Goal: Transaction & Acquisition: Purchase product/service

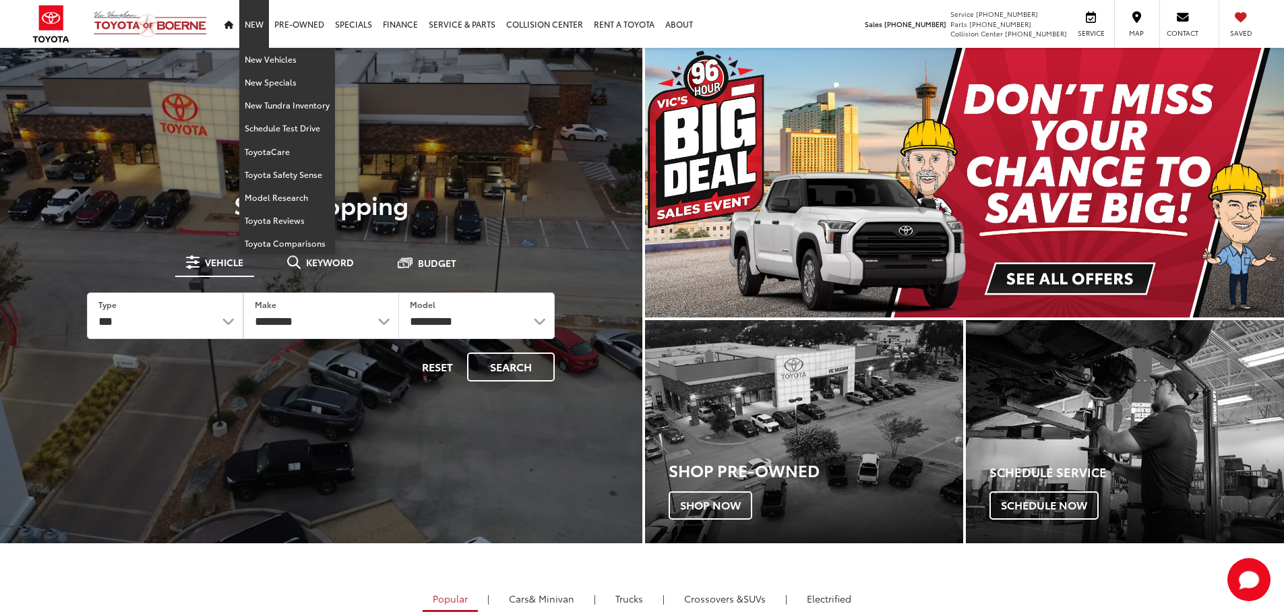
click at [261, 57] on link "New Vehicles" at bounding box center [287, 59] width 96 height 23
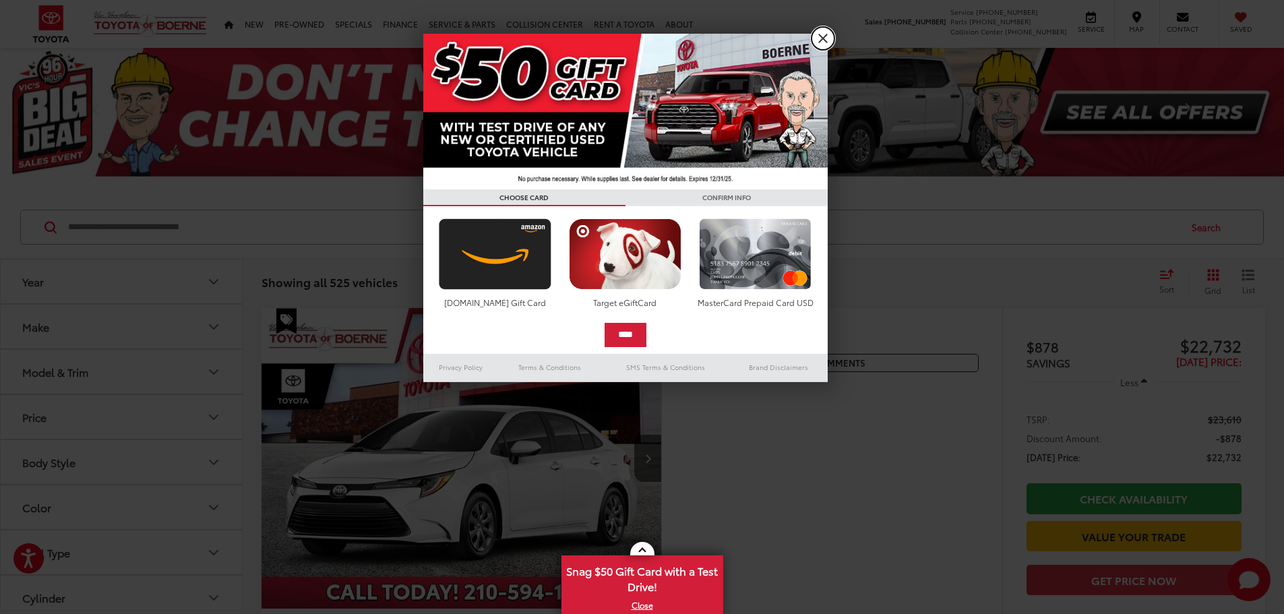
click at [819, 36] on link "X" at bounding box center [823, 38] width 23 height 23
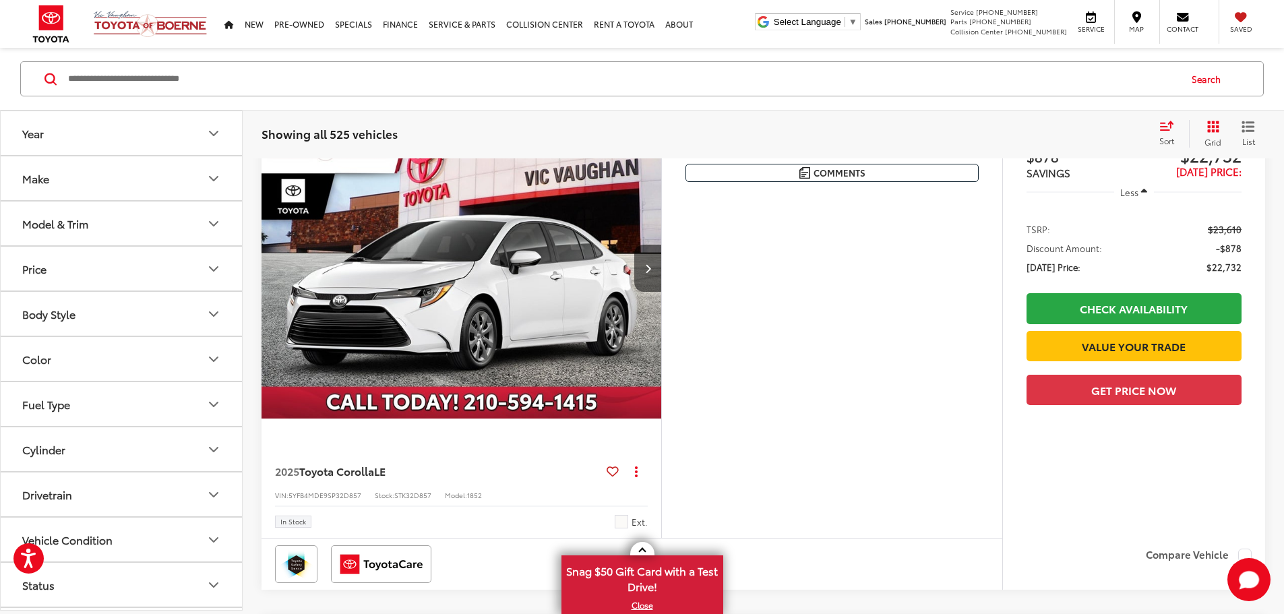
scroll to position [202, 0]
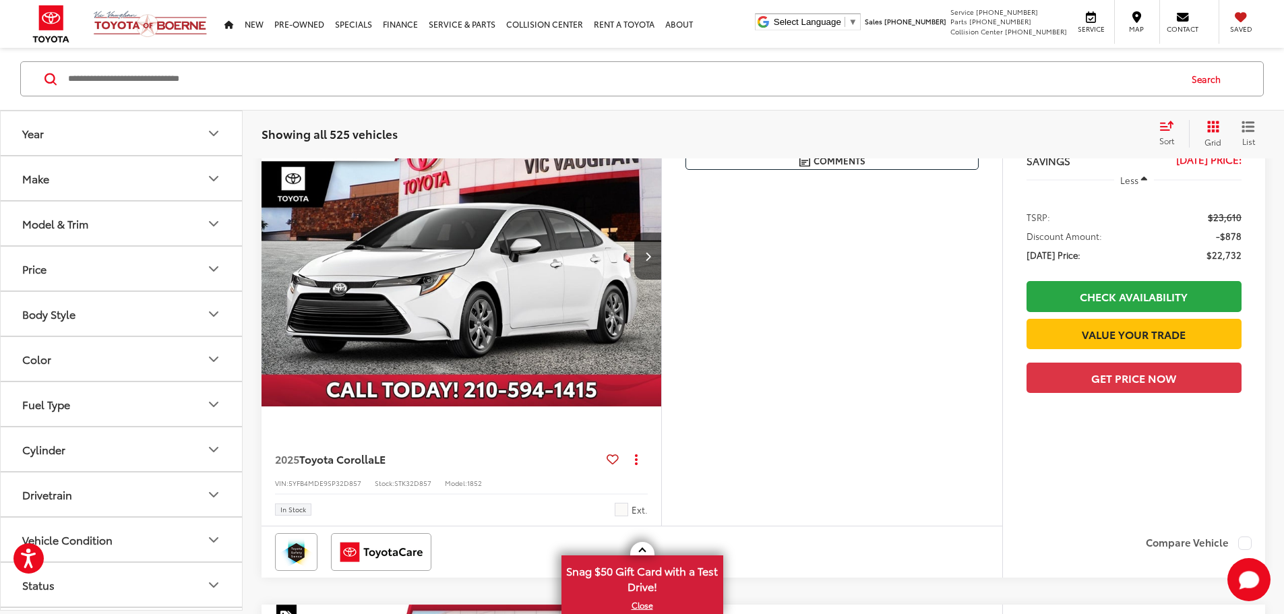
click at [80, 226] on div "Model & Trim" at bounding box center [55, 223] width 66 height 13
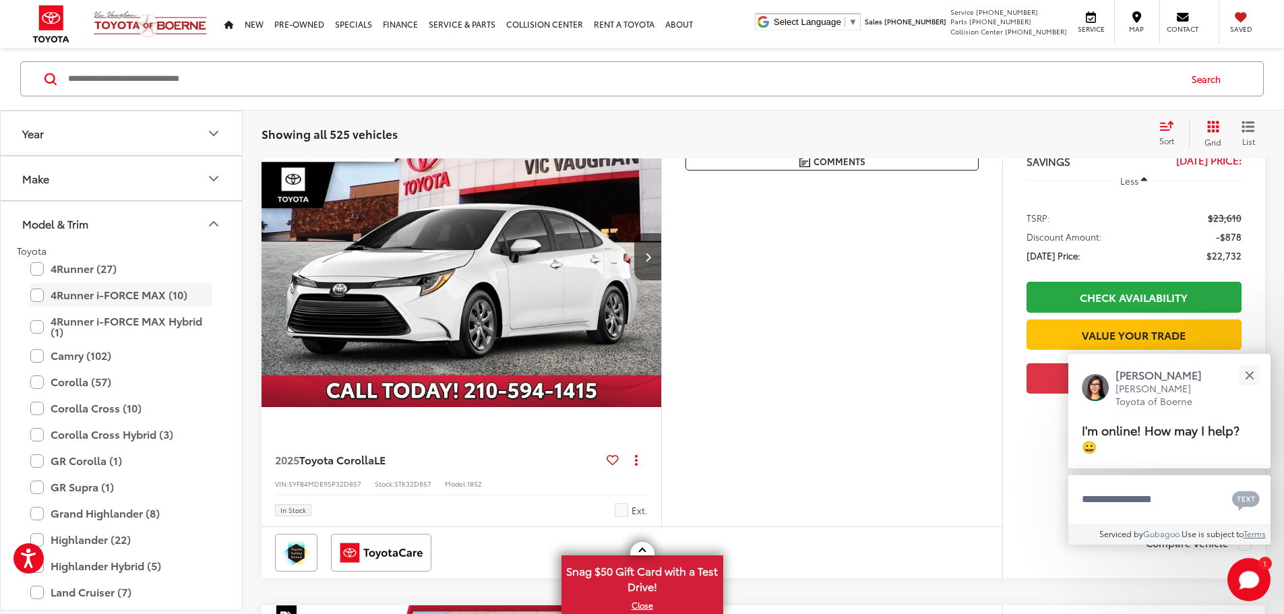
scroll to position [0, 0]
click at [63, 320] on label "4Runner i-FORCE MAX Hybrid (1)" at bounding box center [121, 326] width 182 height 34
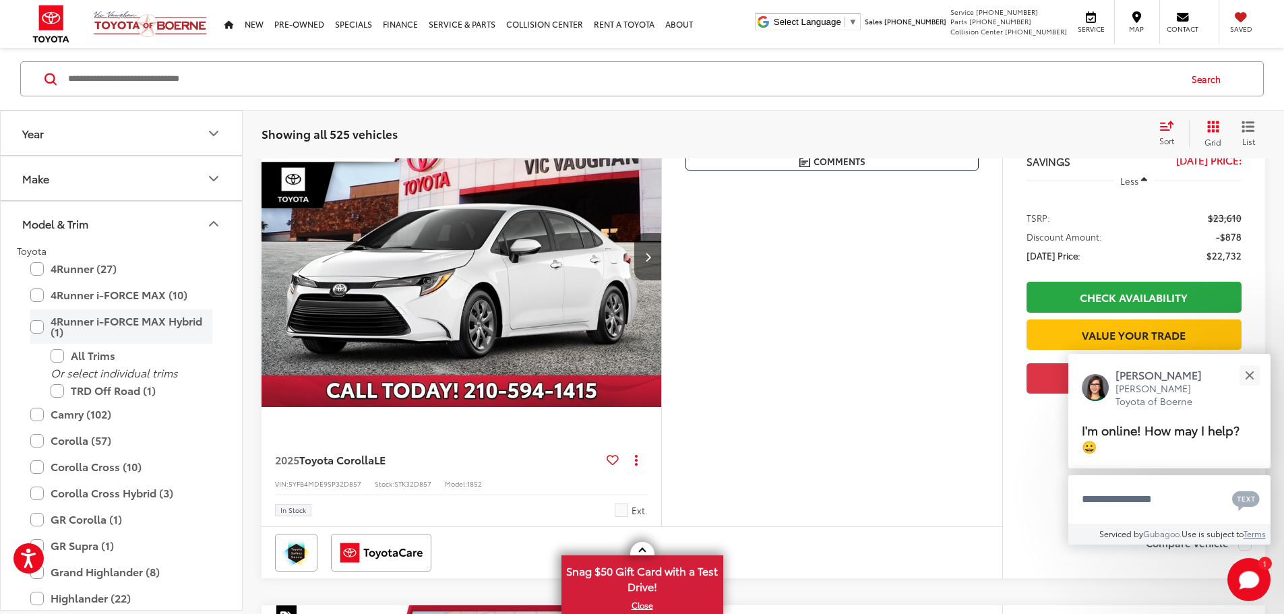
scroll to position [149, 0]
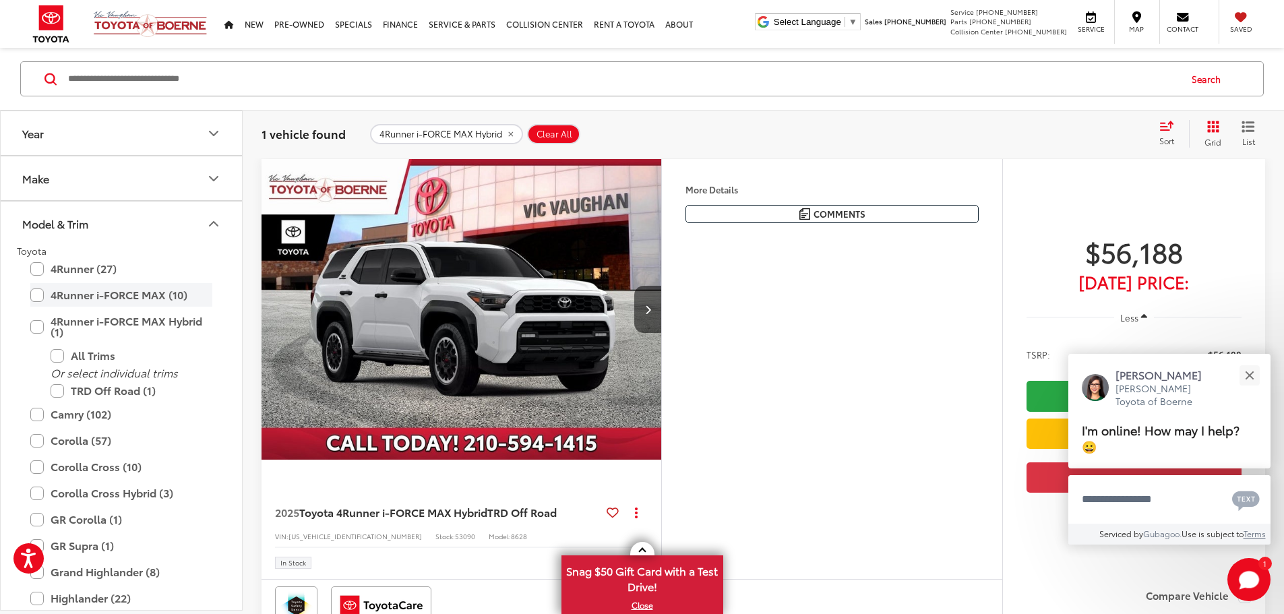
click at [68, 299] on label "4Runner i-FORCE MAX (10)" at bounding box center [121, 295] width 182 height 24
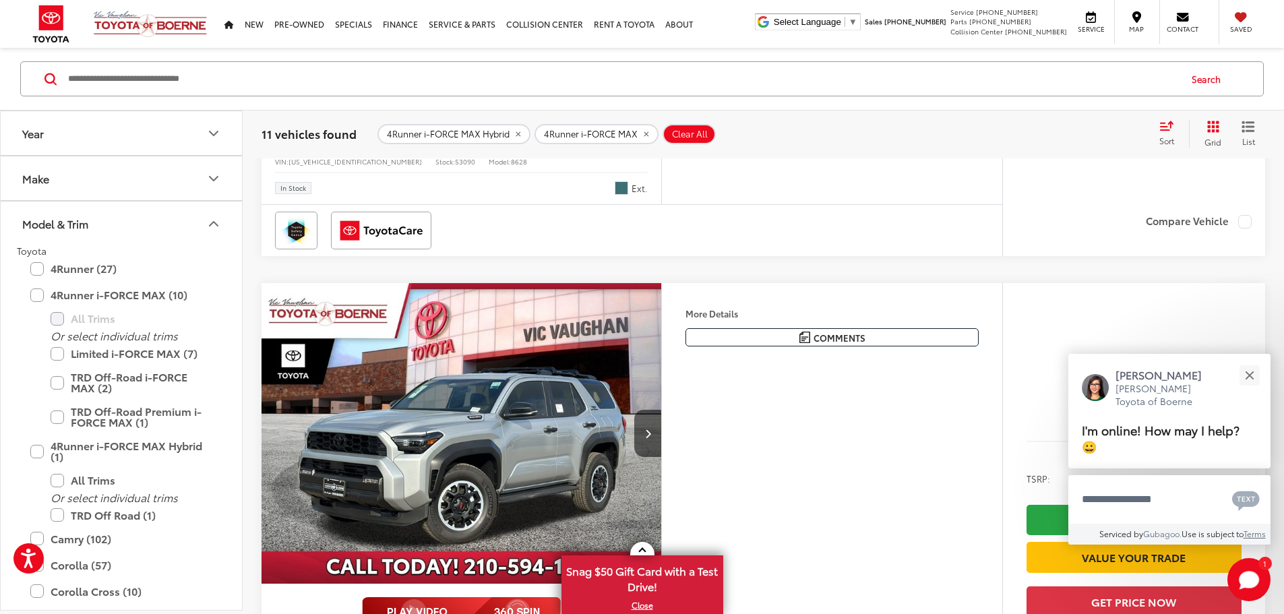
scroll to position [756, 0]
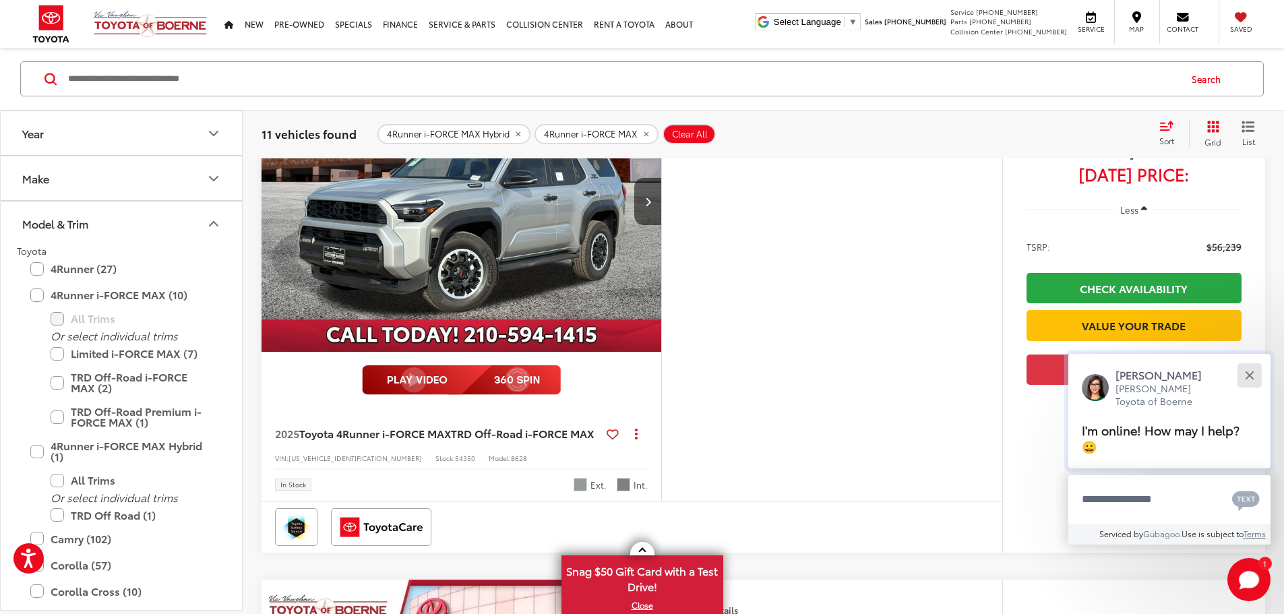
click at [1248, 375] on div "Close" at bounding box center [1249, 375] width 9 height 9
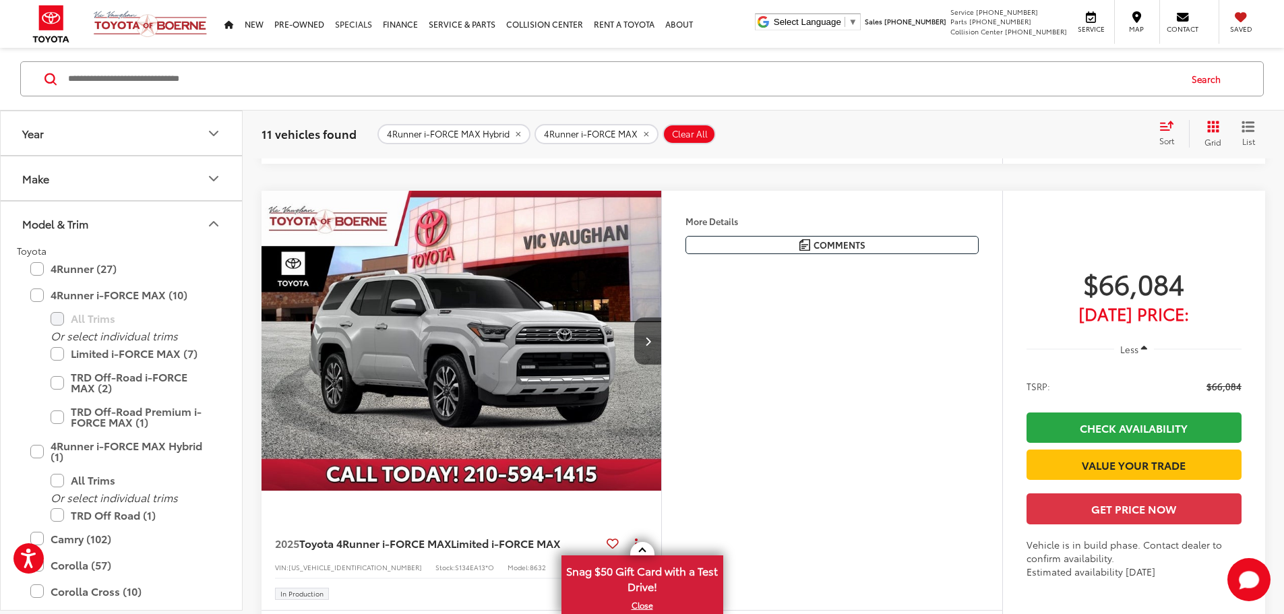
scroll to position [3559, 0]
